Goal: Information Seeking & Learning: Find specific fact

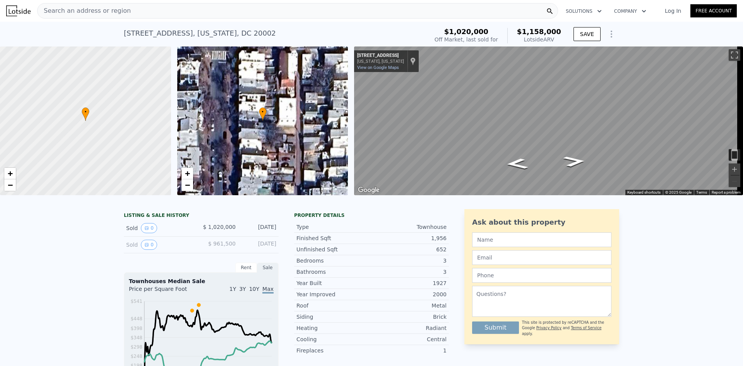
click at [609, 30] on icon "Show Options" at bounding box center [610, 33] width 9 height 9
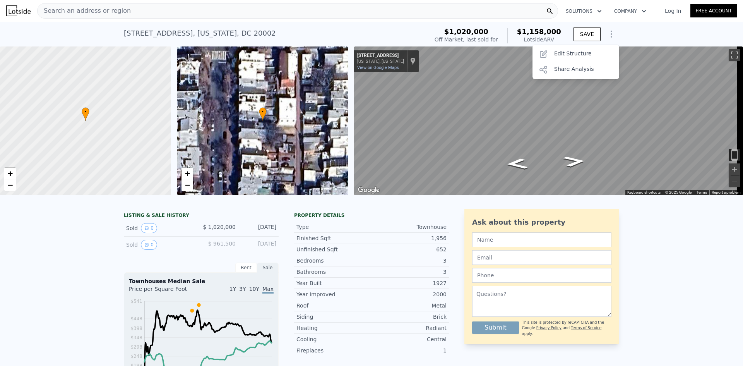
click at [645, 32] on div "241 10th St NE , Washington , DC 20002 Sold May 2018 for $1.020m (~ARV $1.158m …" at bounding box center [371, 34] width 743 height 25
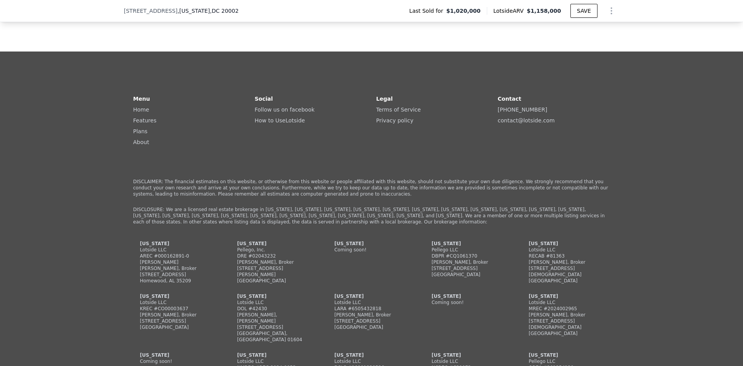
scroll to position [36, 0]
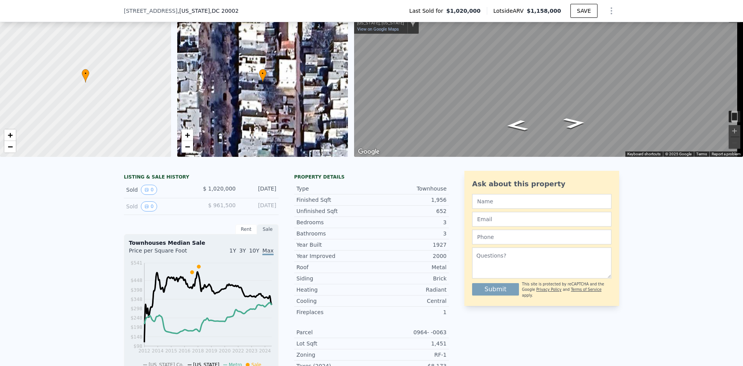
click at [184, 220] on div "LISTING & SALE HISTORY Sold 0 $ 1,020,000 May 29, 2018 Sold 0 $ 961,500 Sep 11,…" at bounding box center [201, 335] width 155 height 328
click at [186, 211] on div "Sold 0" at bounding box center [160, 206] width 69 height 10
click at [149, 195] on button "0" at bounding box center [149, 189] width 16 height 10
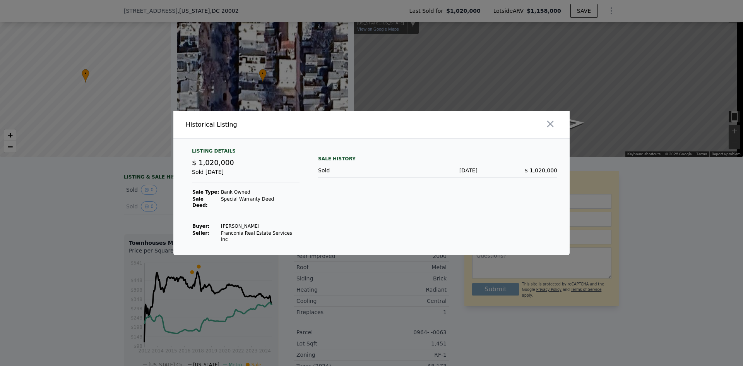
click at [553, 129] on icon "button" at bounding box center [550, 123] width 11 height 11
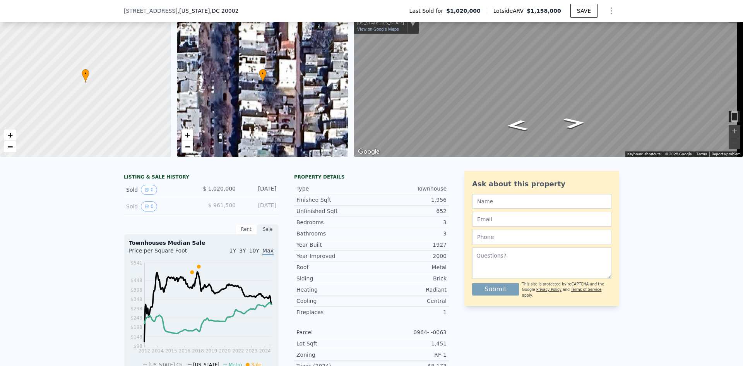
click at [137, 210] on div "Sold 0" at bounding box center [160, 206] width 69 height 10
click at [145, 208] on icon "View historical data" at bounding box center [146, 206] width 3 height 3
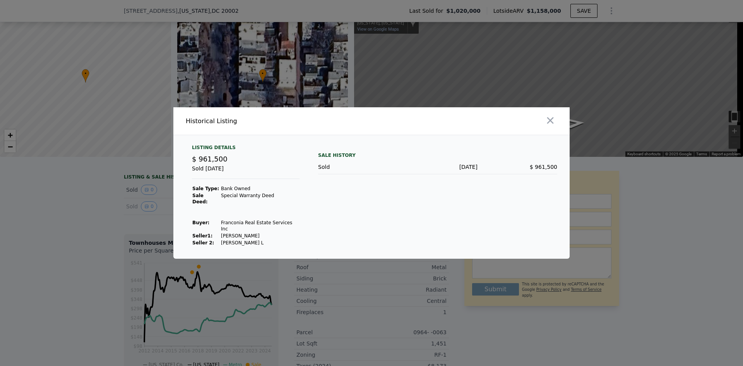
click at [558, 125] on div at bounding box center [471, 120] width 195 height 27
click at [554, 126] on icon "button" at bounding box center [550, 120] width 11 height 11
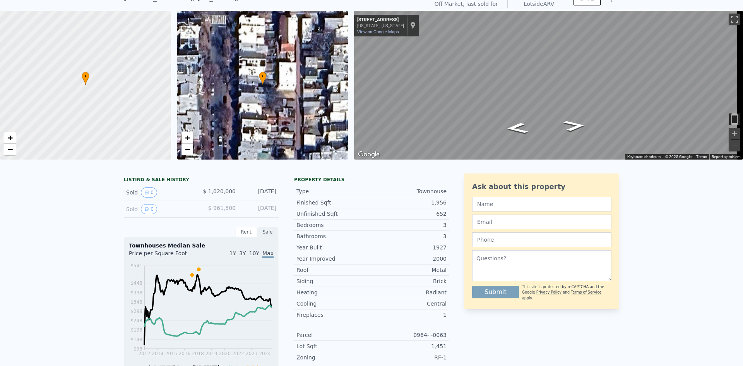
scroll to position [3, 0]
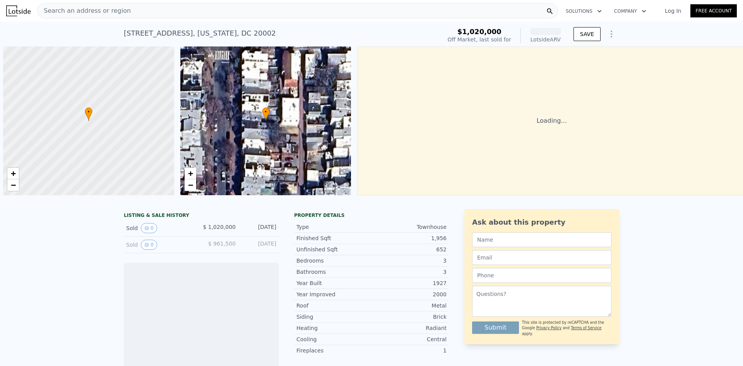
scroll to position [0, 3]
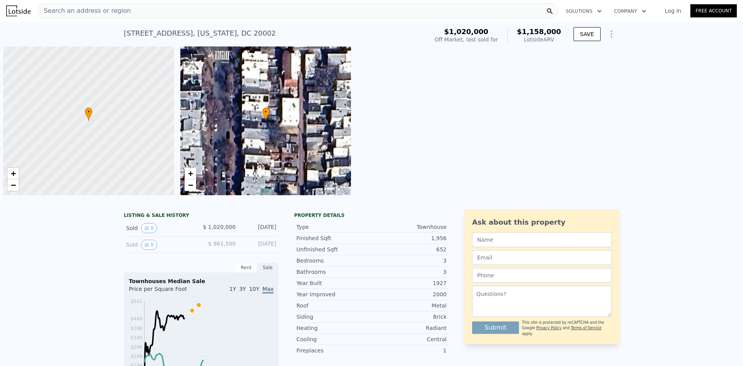
scroll to position [0, 3]
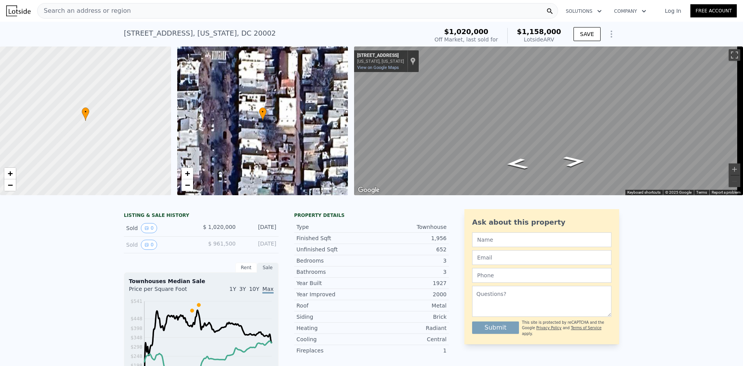
click at [94, 139] on div at bounding box center [85, 121] width 205 height 178
click at [307, 152] on div "• + −" at bounding box center [262, 120] width 171 height 149
click at [612, 32] on icon "Show Options" at bounding box center [610, 33] width 9 height 9
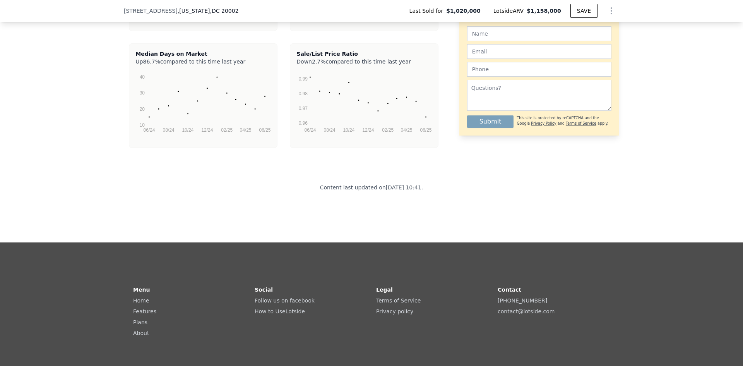
scroll to position [1905, 0]
